Goal: Task Accomplishment & Management: Use online tool/utility

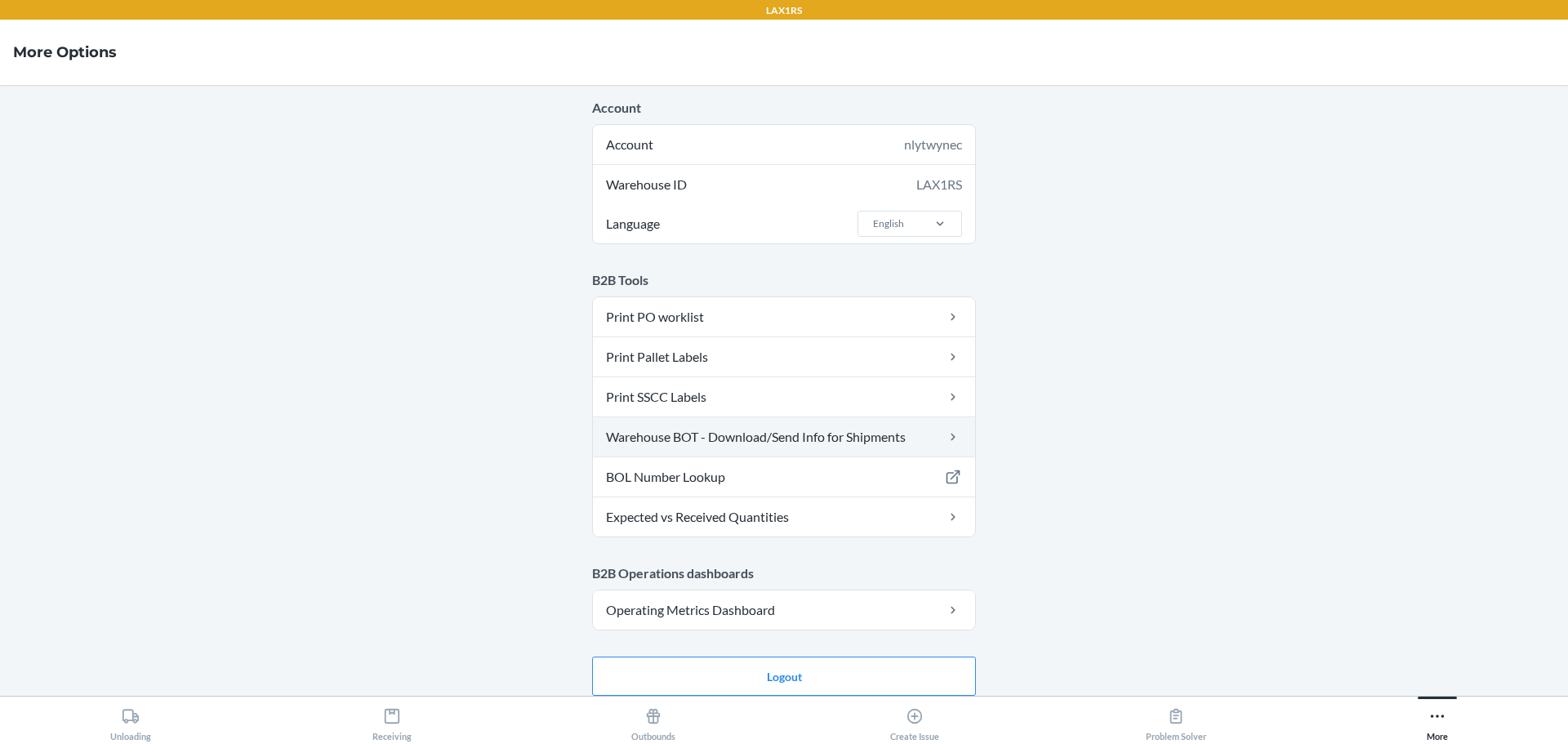
click at [792, 426] on link "Warehouse BOT - Download/Send Info for Shipments" at bounding box center [784, 437] width 382 height 39
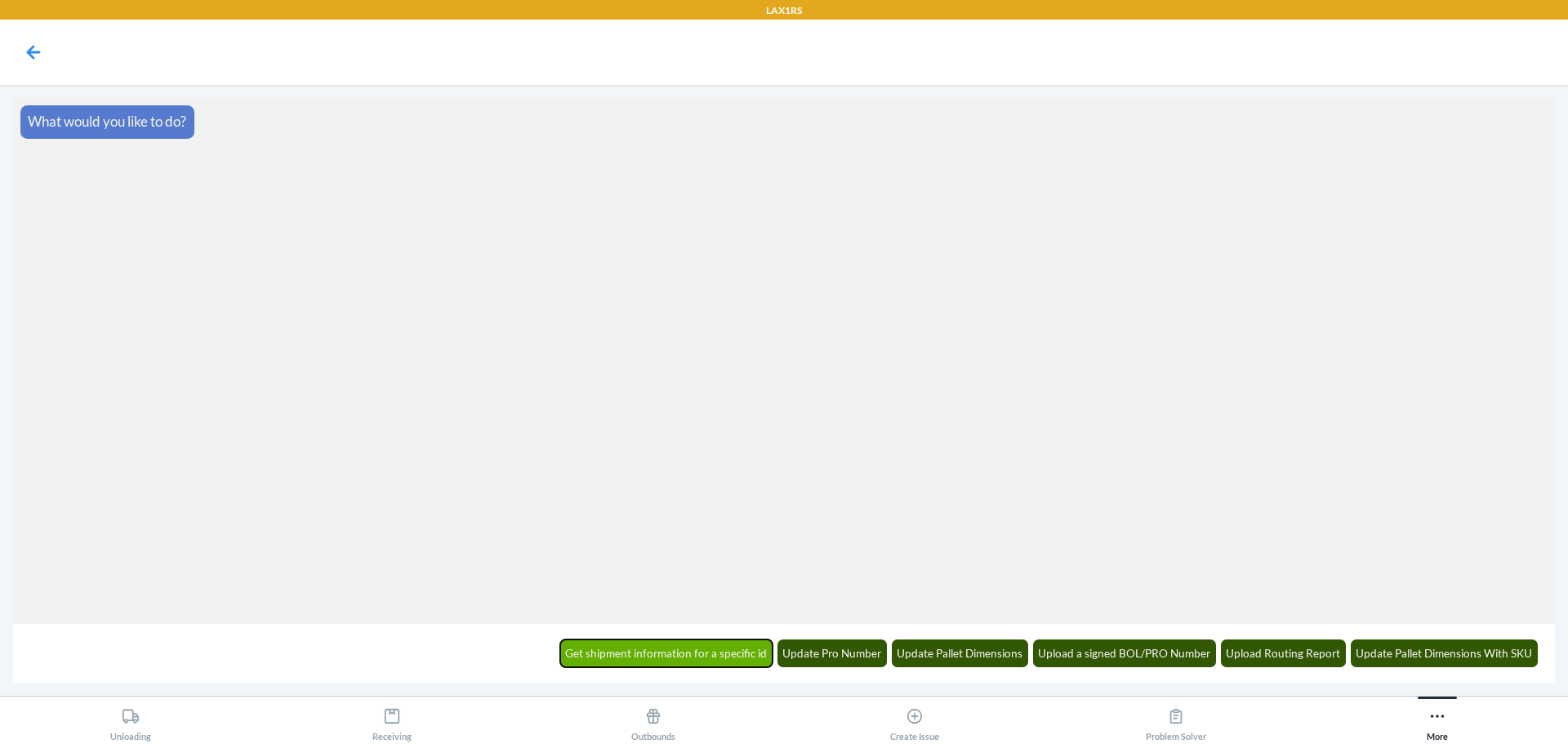
click at [739, 643] on button "Get shipment information for a specific id" at bounding box center [667, 653] width 213 height 28
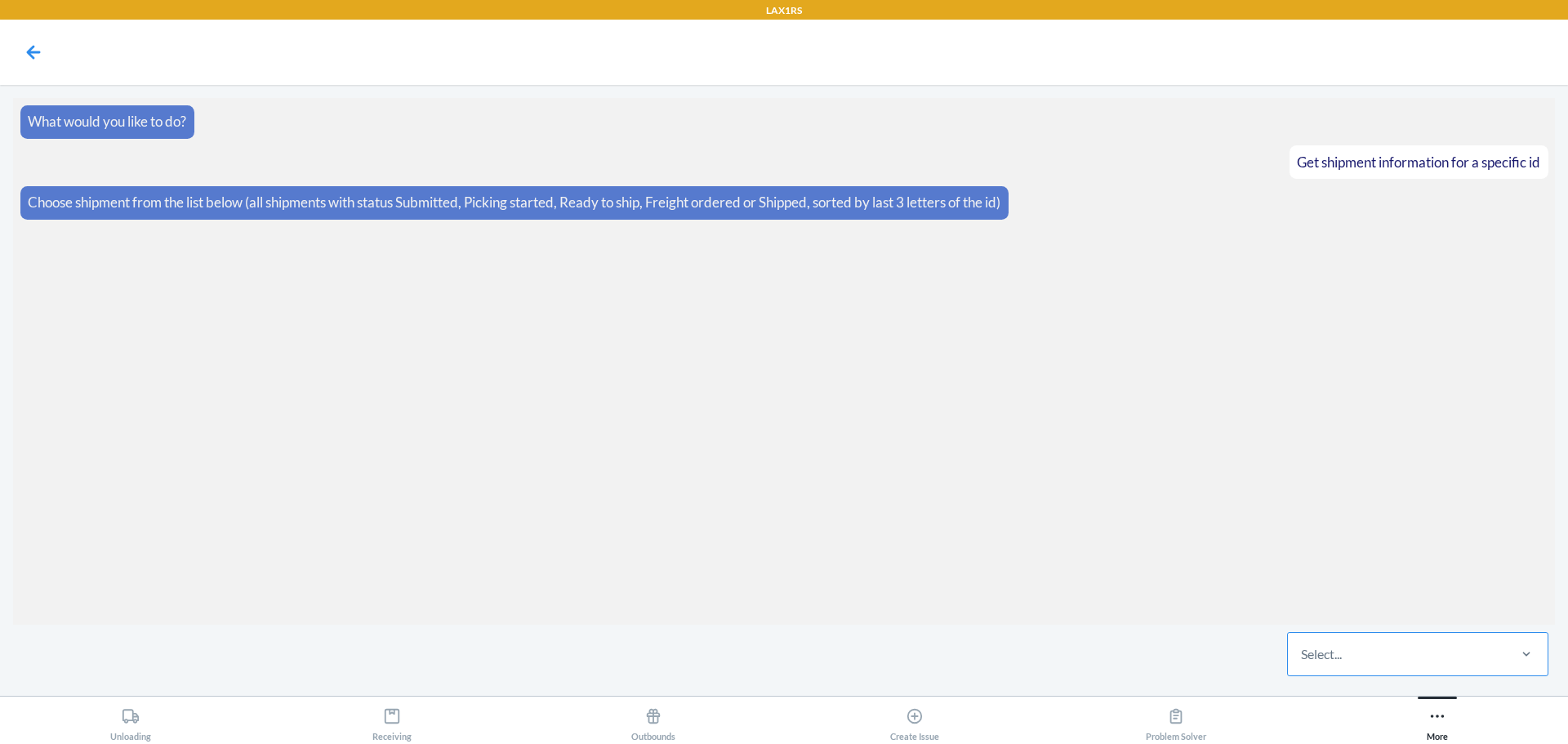
click at [1311, 645] on div "Select..." at bounding box center [1321, 654] width 41 height 19
click at [1303, 645] on input "Select..." at bounding box center [1302, 654] width 2 height 19
click at [42, 47] on icon at bounding box center [33, 52] width 28 height 28
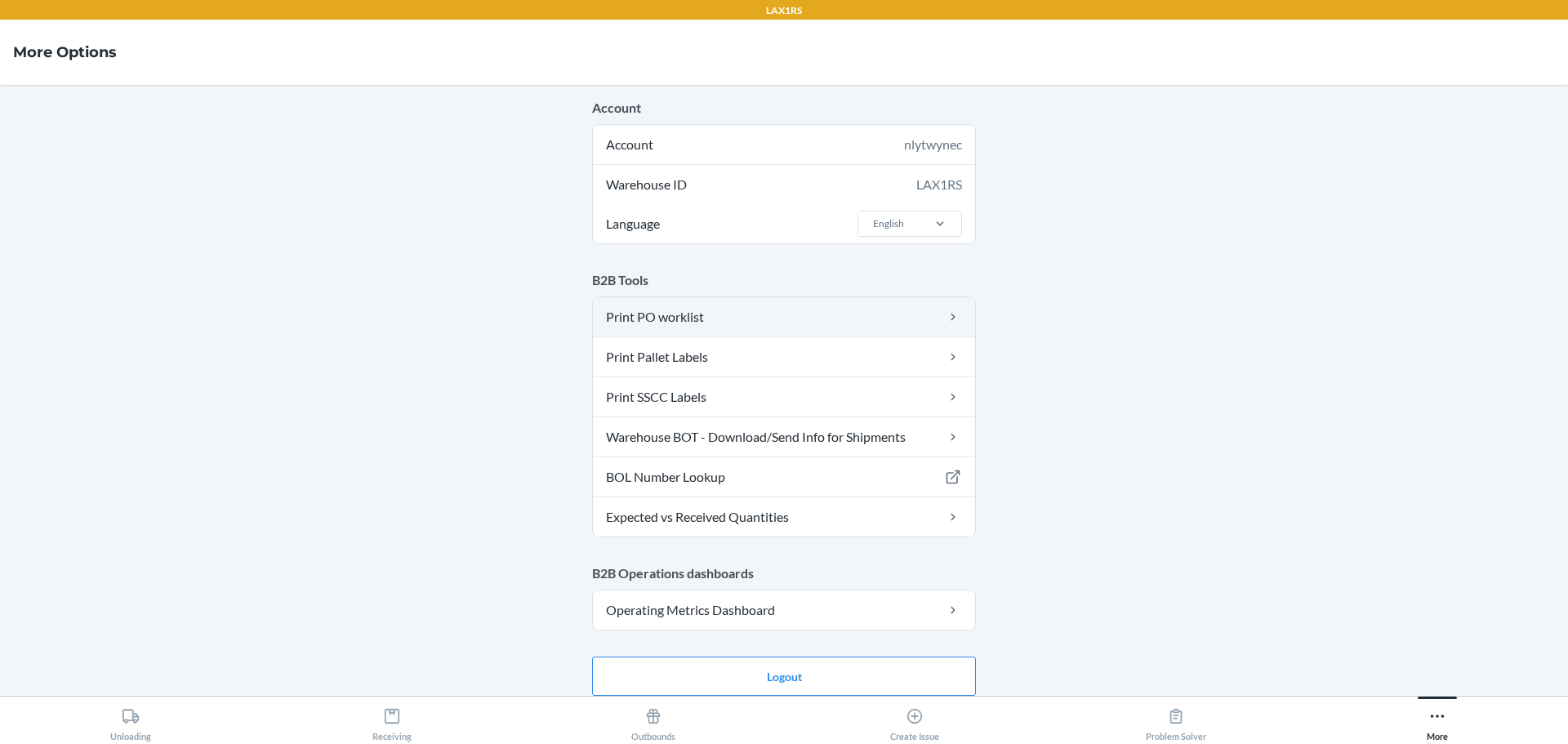
click at [778, 317] on link "Print PO worklist" at bounding box center [784, 316] width 382 height 39
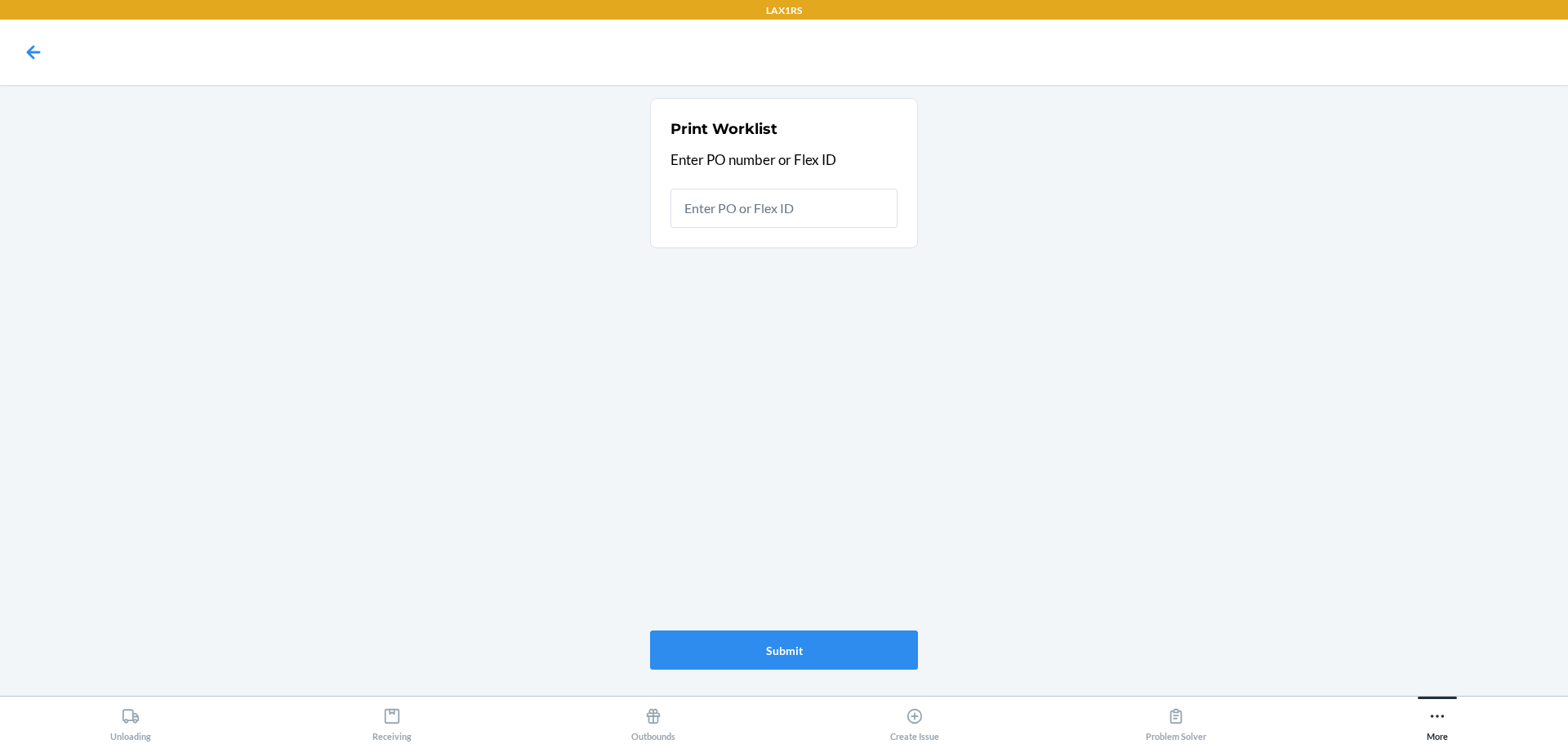
click at [802, 211] on input "text" at bounding box center [784, 208] width 227 height 39
type input "9934647"
click at [860, 666] on button "Submit" at bounding box center [784, 650] width 268 height 39
click at [1443, 717] on icon at bounding box center [1437, 716] width 14 height 4
